Goal: Task Accomplishment & Management: Manage account settings

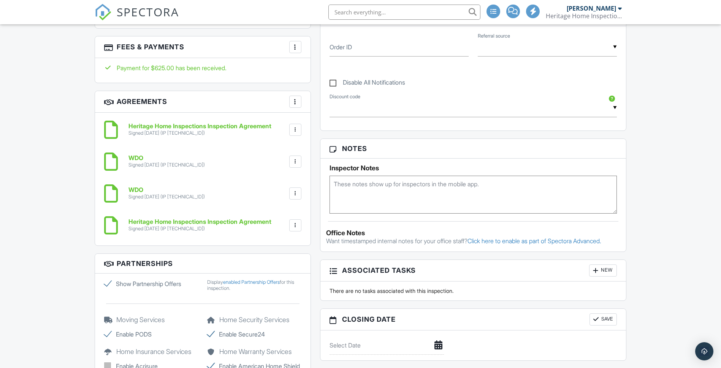
scroll to position [532, 0]
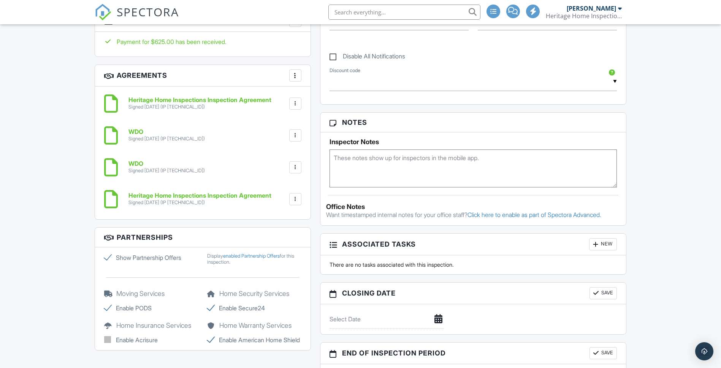
click at [294, 106] on div at bounding box center [295, 104] width 8 height 8
click at [275, 142] on li "Delete" at bounding box center [274, 143] width 43 height 19
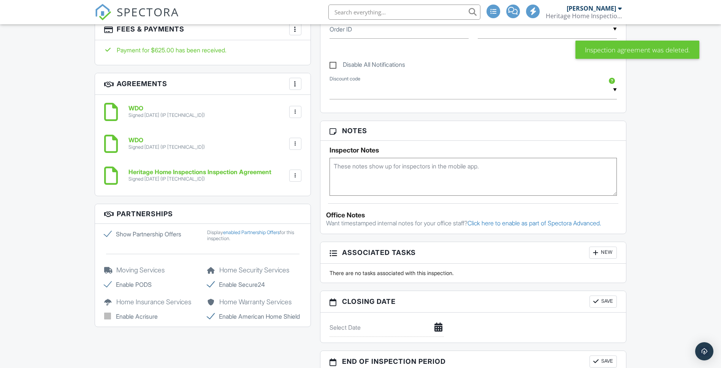
scroll to position [482, 0]
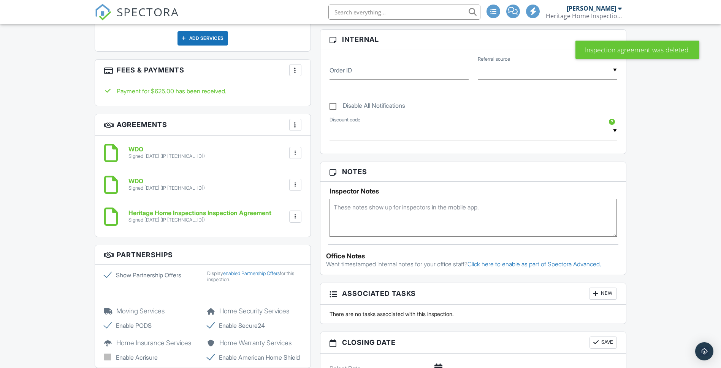
click at [294, 154] on div at bounding box center [295, 153] width 8 height 8
click at [271, 191] on li "Delete" at bounding box center [274, 192] width 43 height 19
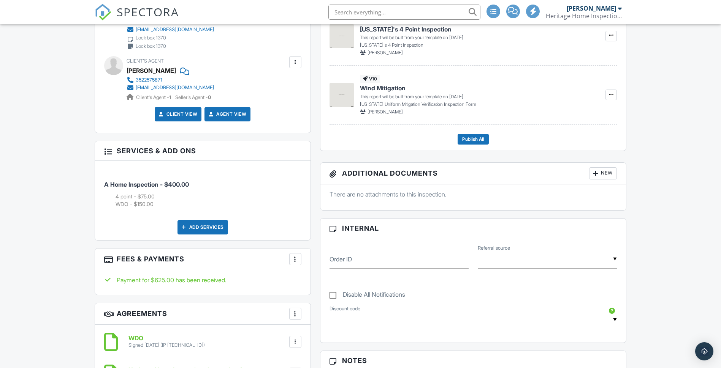
scroll to position [292, 0]
